Goal: Complete application form

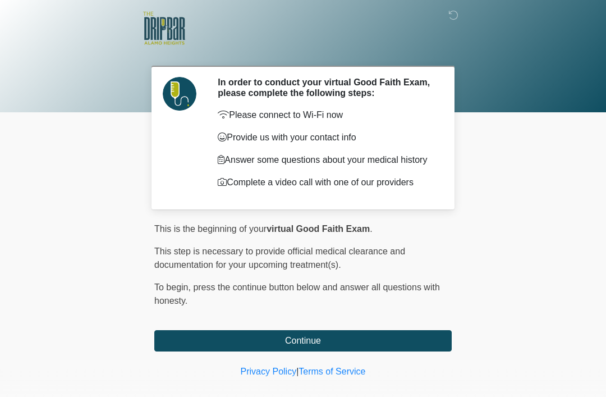
click at [423, 341] on button "Continue" at bounding box center [303, 340] width 298 height 21
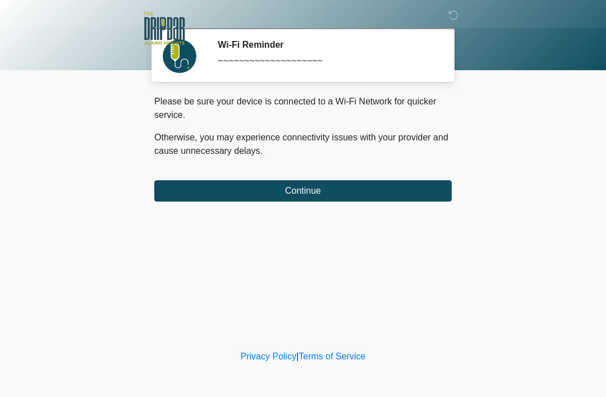
click at [431, 188] on button "Continue" at bounding box center [303, 190] width 298 height 21
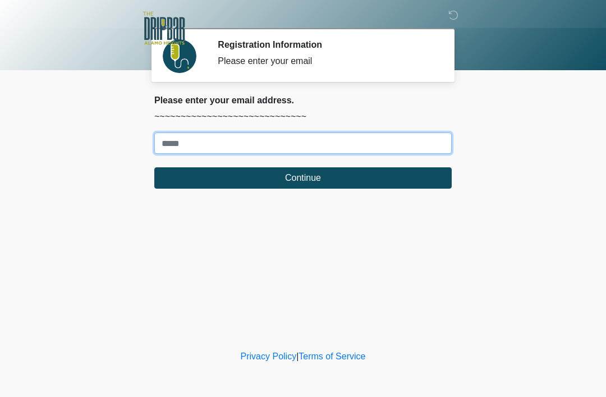
click at [408, 142] on input "Where should we email your treatment plan?" at bounding box center [303, 143] width 298 height 21
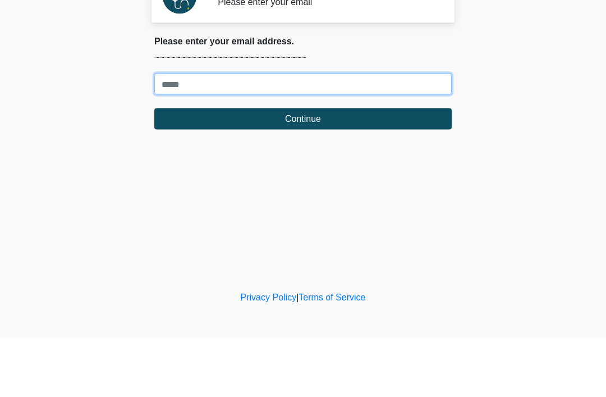
click at [197, 133] on input "Where should we email your treatment plan?" at bounding box center [303, 143] width 298 height 21
paste input "**********"
type input "**********"
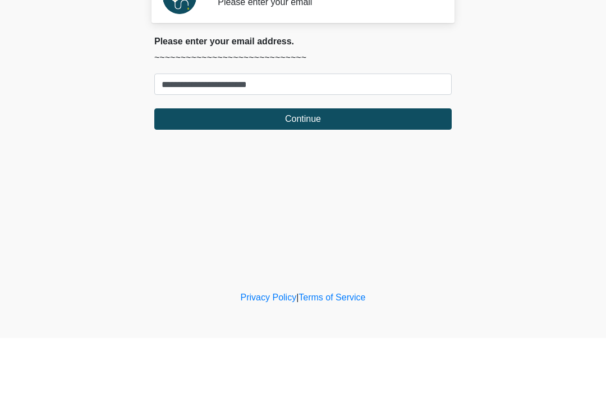
click at [355, 167] on button "Continue" at bounding box center [303, 177] width 298 height 21
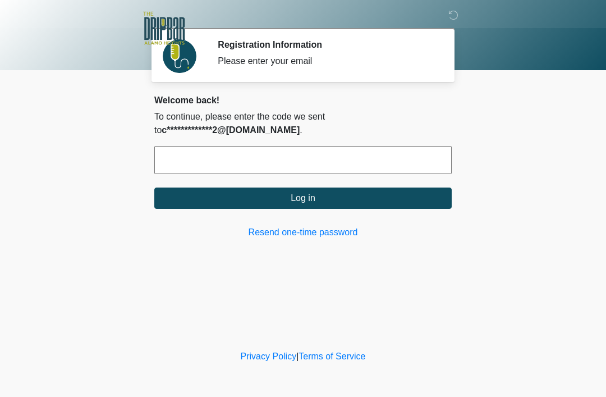
click at [405, 160] on input "text" at bounding box center [303, 160] width 298 height 28
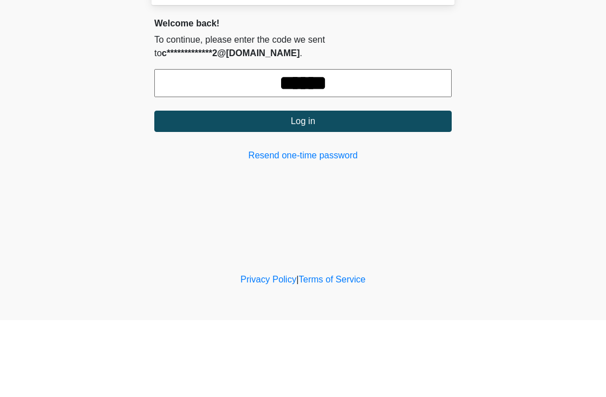
type input "******"
click at [384, 188] on button "Log in" at bounding box center [303, 198] width 298 height 21
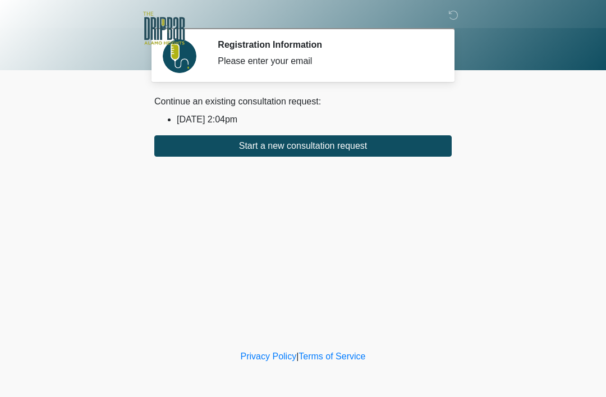
click at [321, 145] on button "Start a new consultation request" at bounding box center [303, 145] width 298 height 21
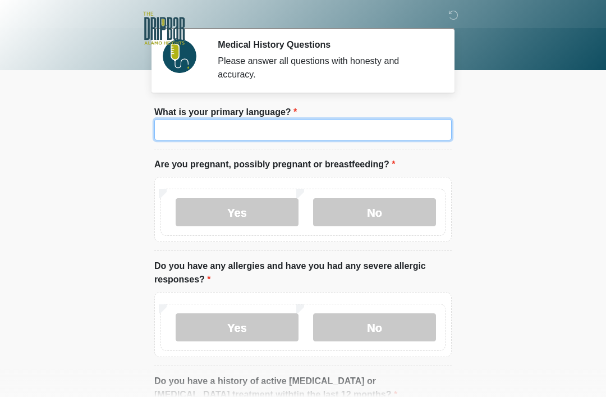
click at [392, 140] on input "What is your primary language?" at bounding box center [303, 129] width 298 height 21
click at [364, 128] on input "What is your primary language?" at bounding box center [303, 129] width 298 height 21
type input "*"
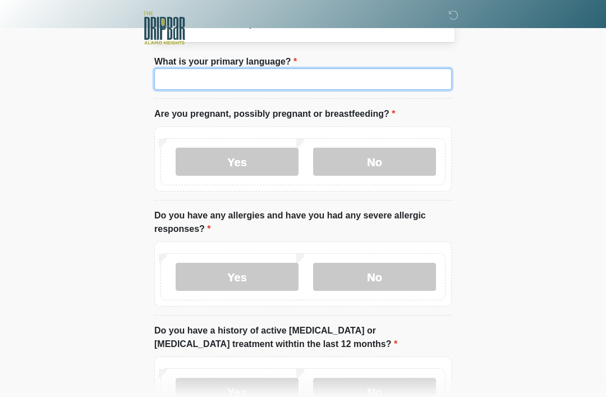
scroll to position [51, 0]
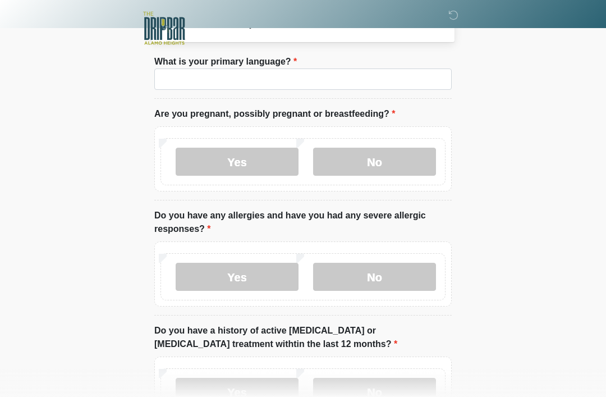
click at [406, 161] on label "No" at bounding box center [374, 162] width 123 height 28
click at [393, 267] on label "No" at bounding box center [374, 277] width 123 height 28
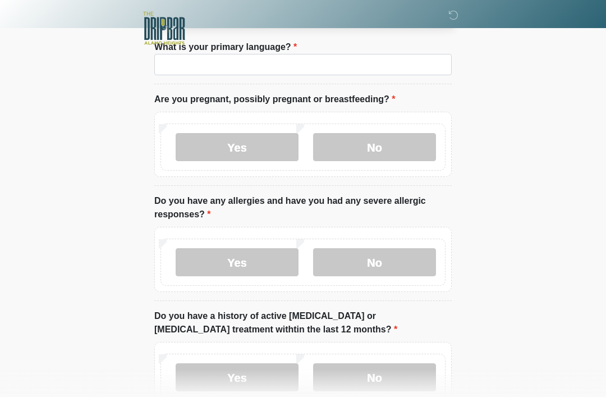
scroll to position [147, 0]
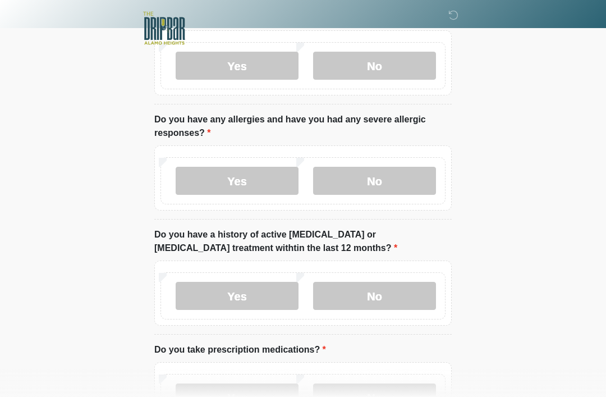
click at [401, 300] on label "No" at bounding box center [374, 296] width 123 height 28
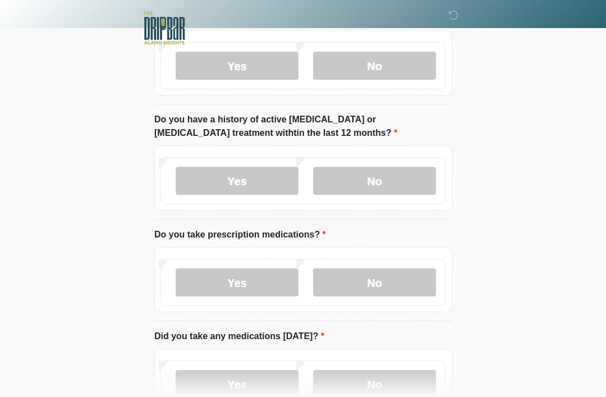
scroll to position [264, 0]
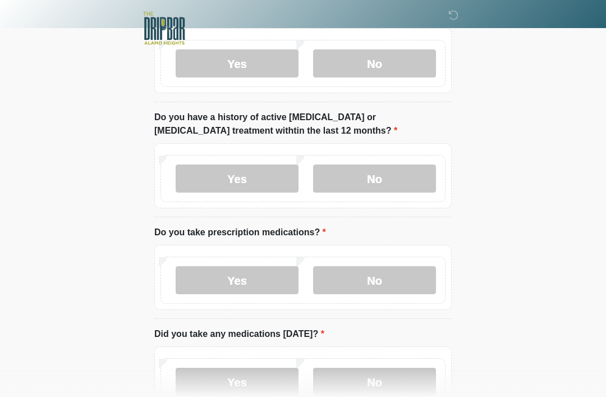
click at [398, 290] on label "No" at bounding box center [374, 280] width 123 height 28
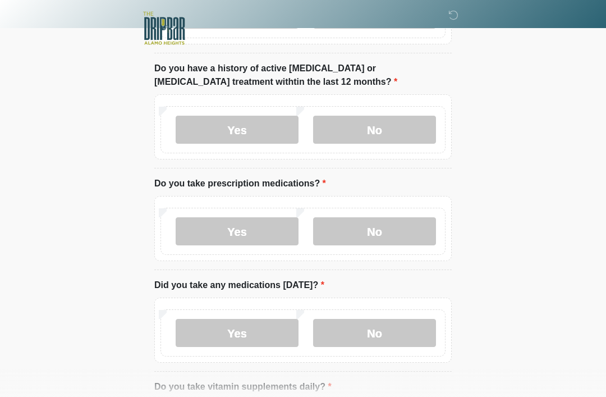
scroll to position [316, 0]
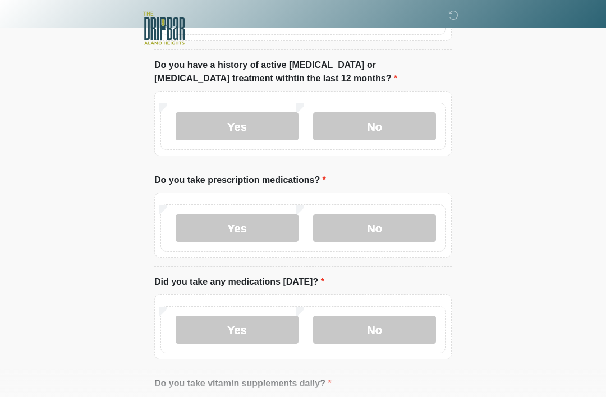
click at [407, 330] on label "No" at bounding box center [374, 330] width 123 height 28
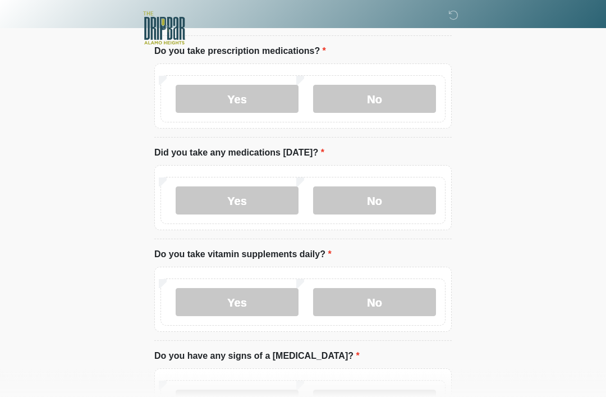
scroll to position [455, 0]
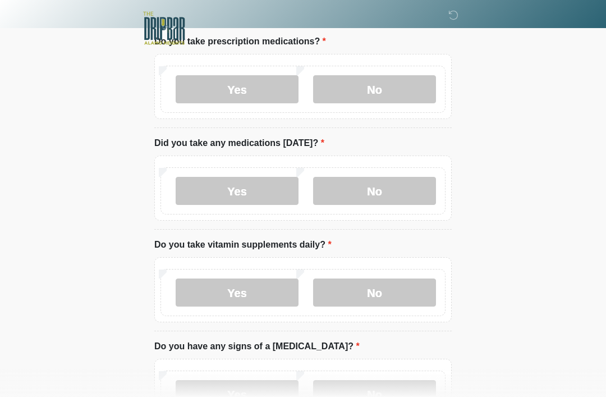
click at [264, 293] on label "Yes" at bounding box center [237, 293] width 123 height 28
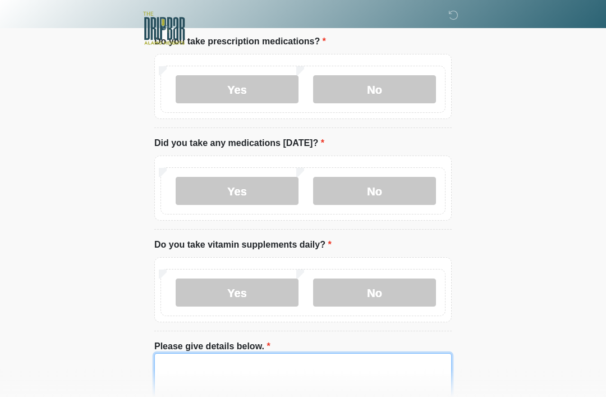
click at [345, 356] on textarea "Please give details below." at bounding box center [303, 377] width 298 height 48
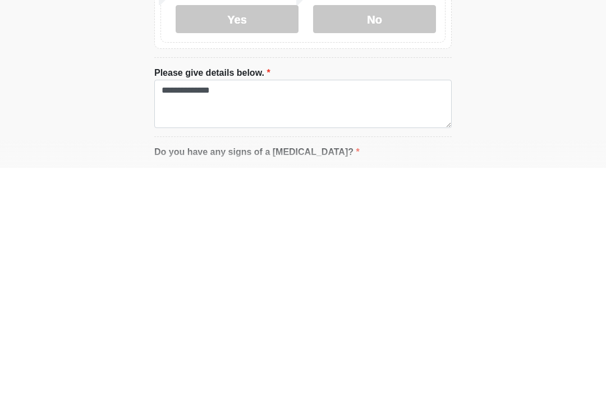
scroll to position [728, 0]
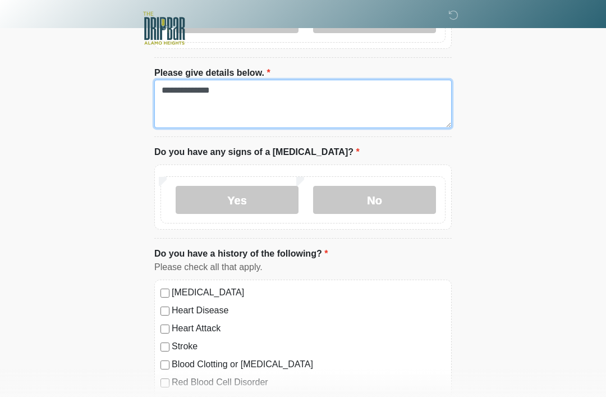
type textarea "**********"
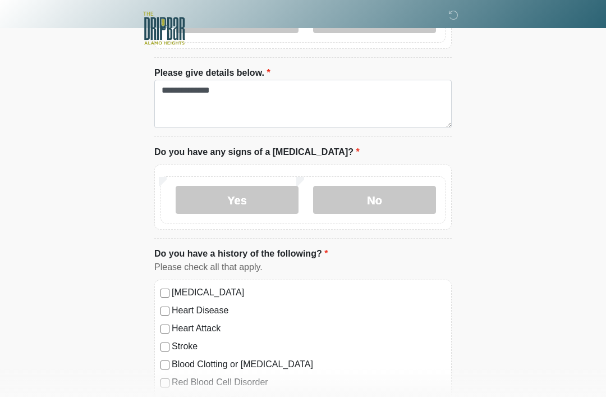
click at [374, 176] on div "Yes No" at bounding box center [303, 199] width 285 height 47
click at [414, 211] on label "No" at bounding box center [374, 200] width 123 height 28
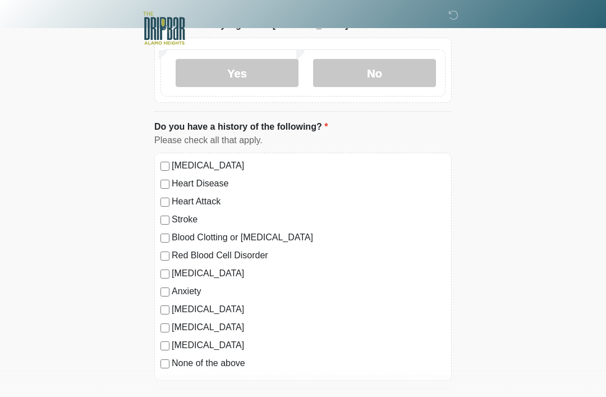
scroll to position [854, 0]
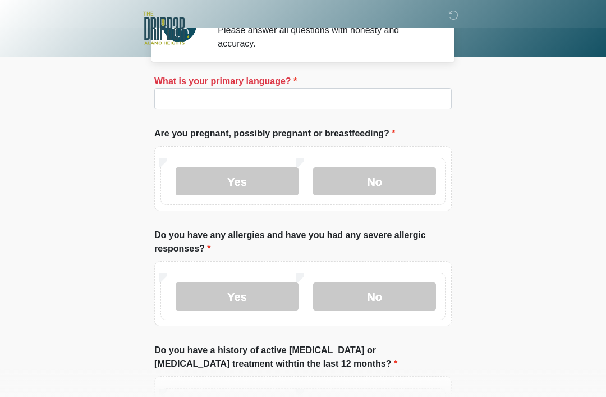
scroll to position [11, 0]
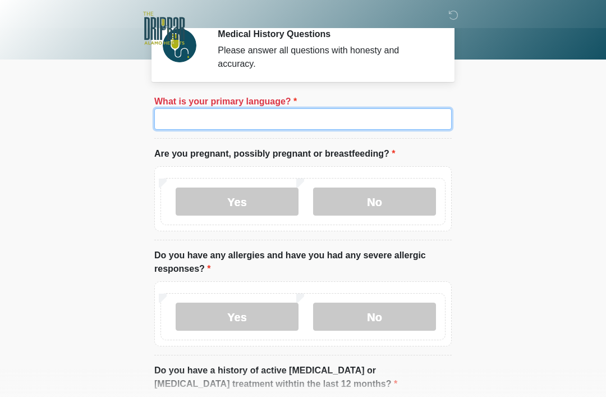
click at [300, 115] on input "What is your primary language?" at bounding box center [303, 118] width 298 height 21
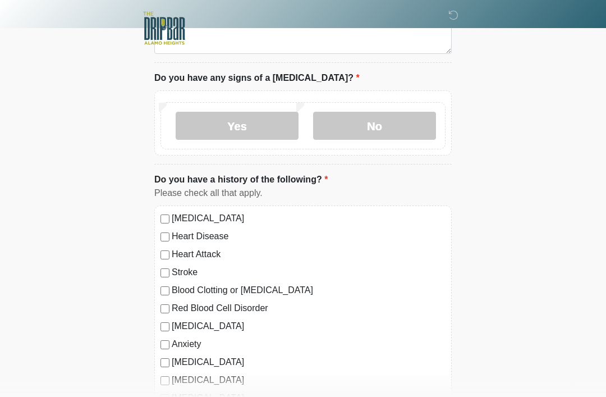
scroll to position [900, 0]
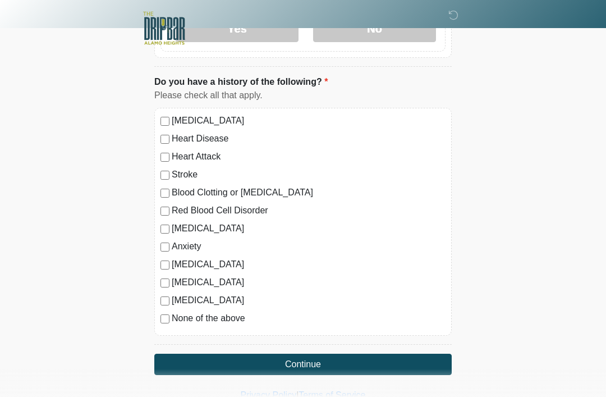
type input "*******"
click at [422, 362] on button "Continue" at bounding box center [303, 364] width 298 height 21
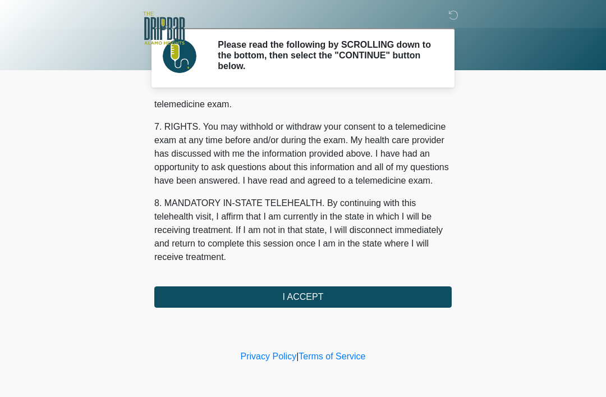
scroll to position [492, 0]
click at [419, 294] on button "I ACCEPT" at bounding box center [303, 296] width 298 height 21
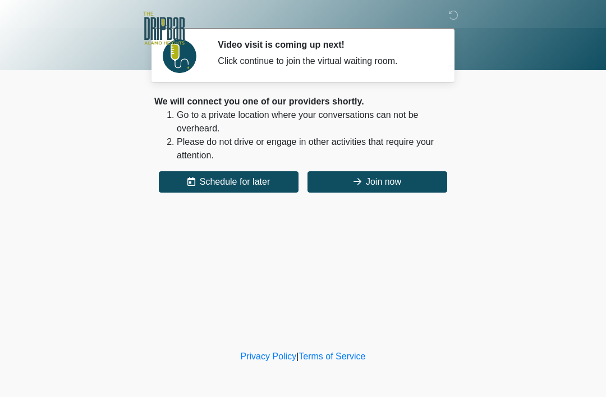
click at [395, 176] on button "Join now" at bounding box center [378, 181] width 140 height 21
